Goal: Task Accomplishment & Management: Manage account settings

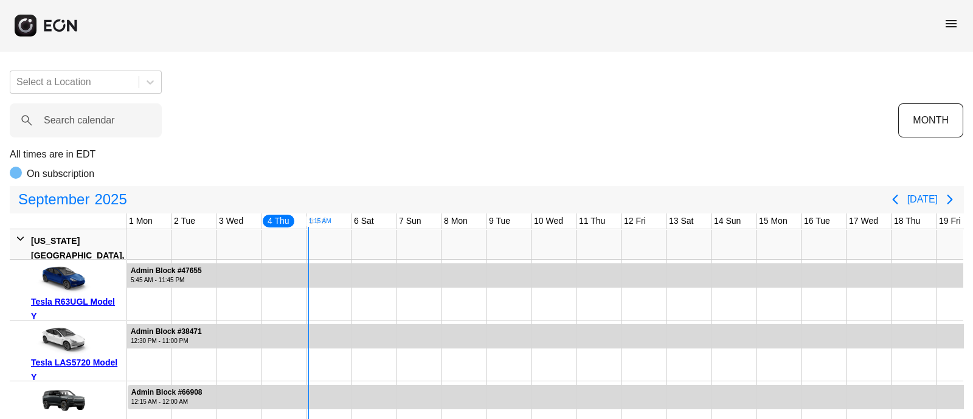
scroll to position [0, 136]
